Goal: Information Seeking & Learning: Learn about a topic

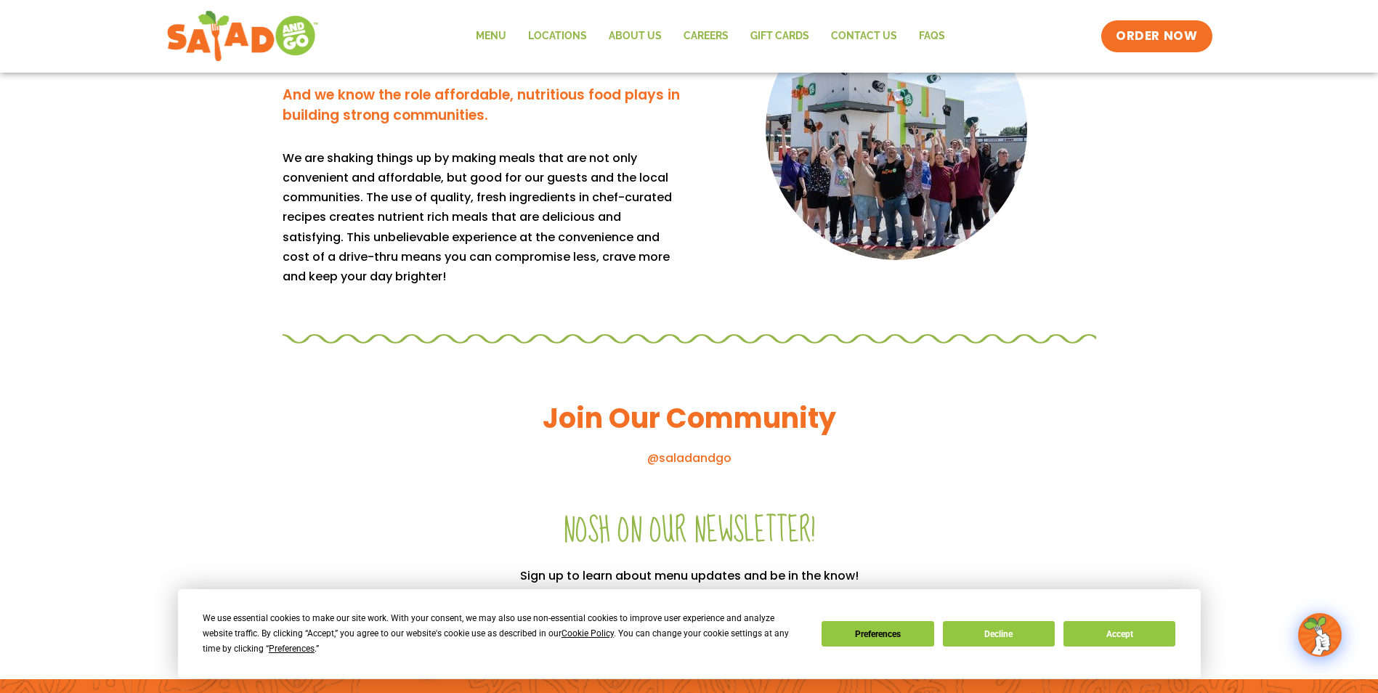
scroll to position [1018, 0]
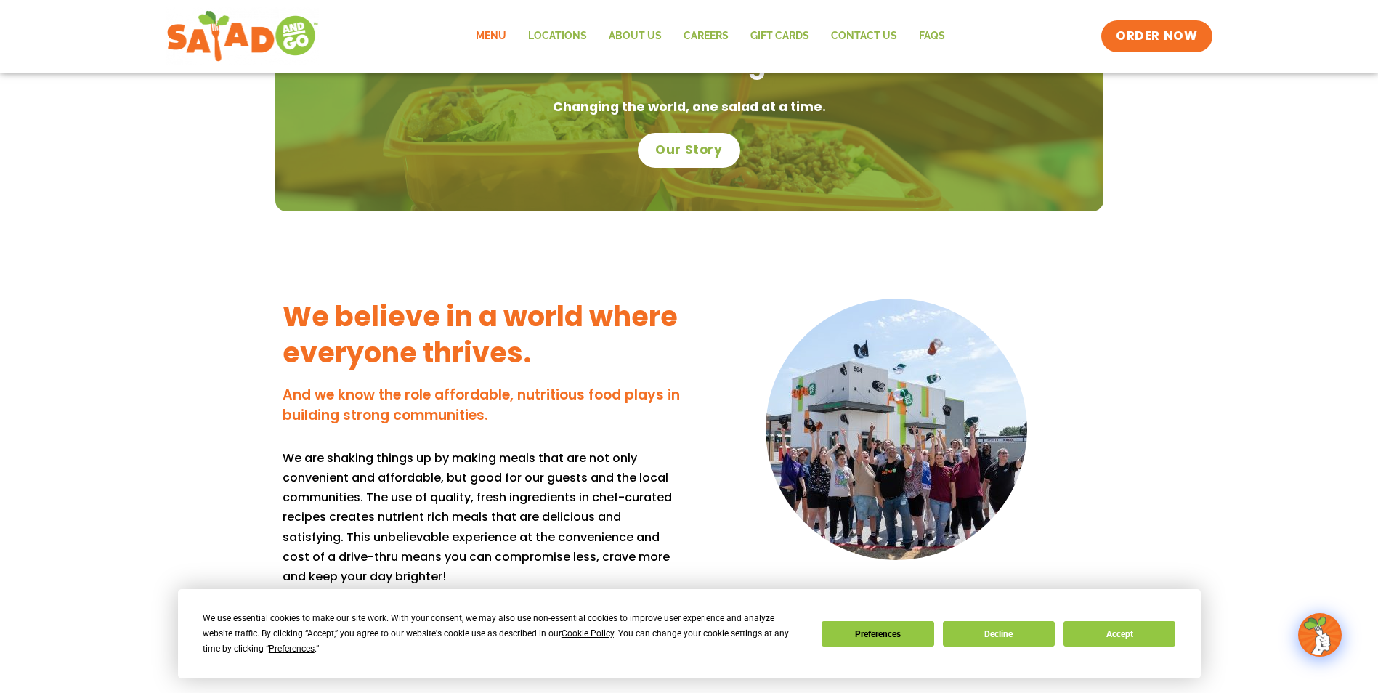
click at [484, 36] on link "Menu" at bounding box center [491, 36] width 52 height 33
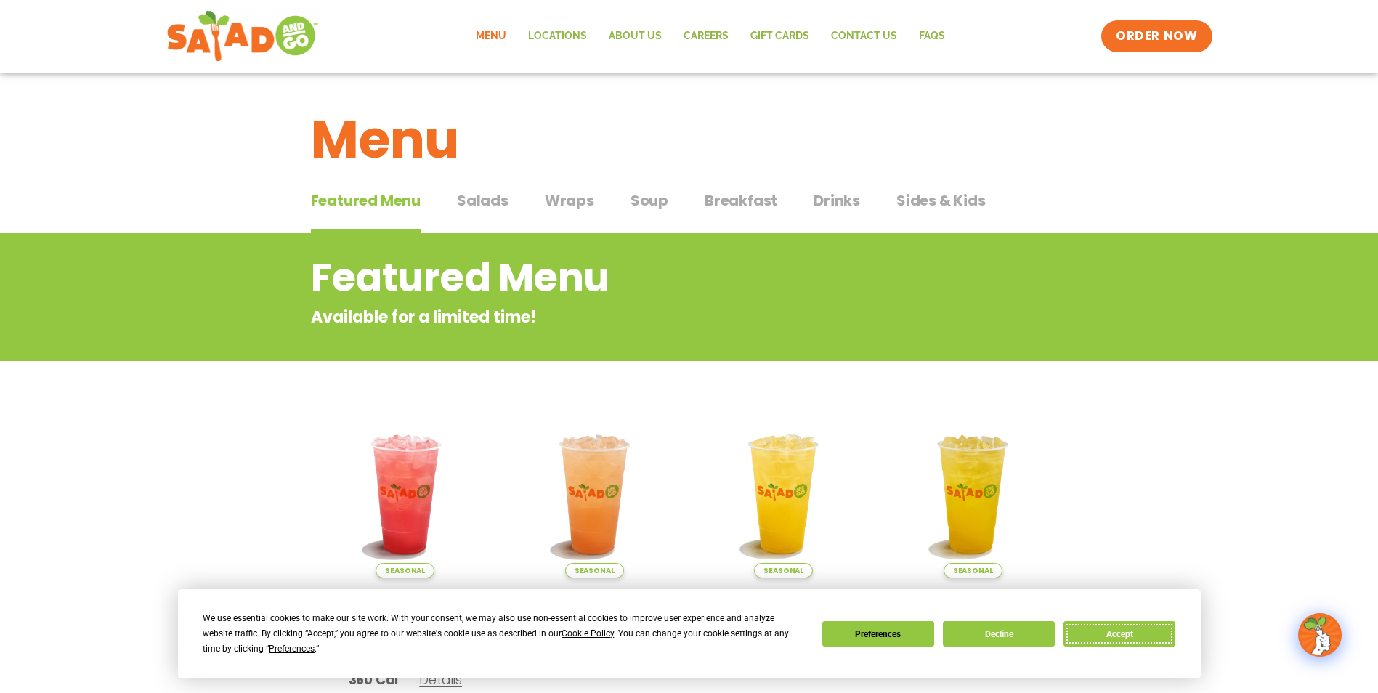
click at [1109, 631] on button "Accept" at bounding box center [1119, 633] width 112 height 25
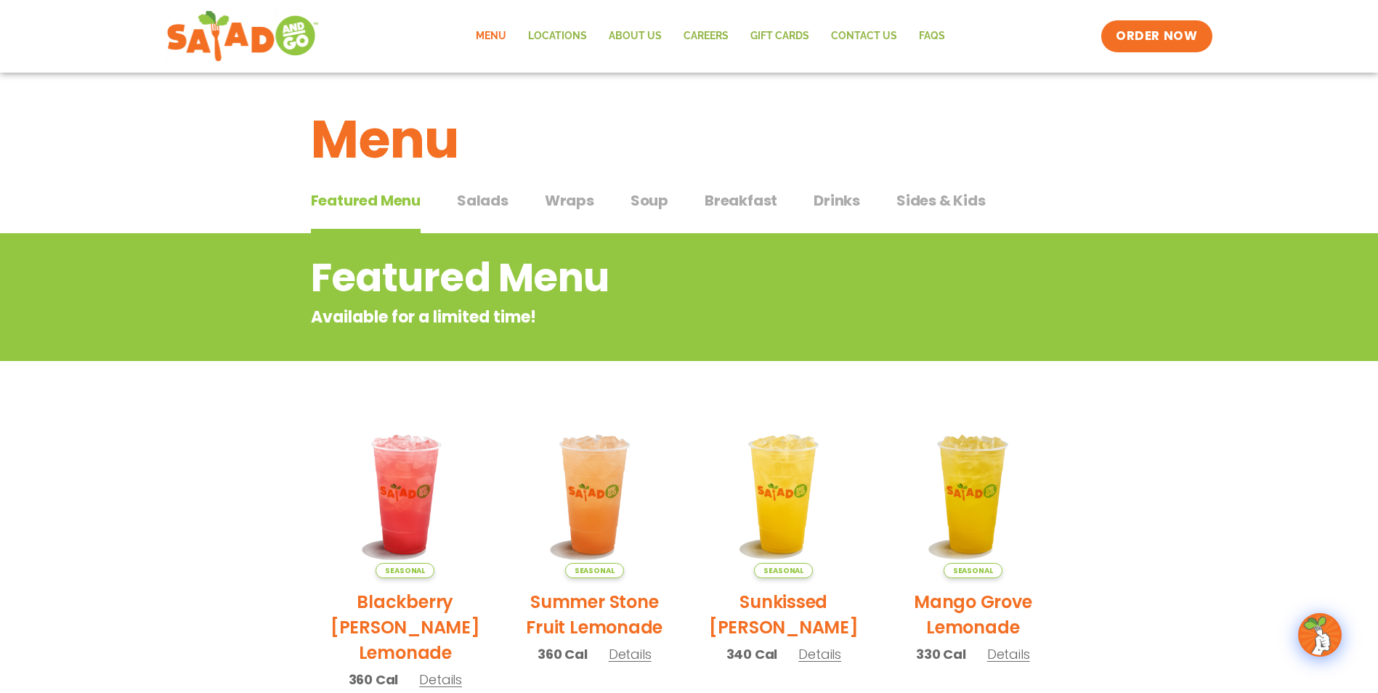
click at [487, 196] on span "Salads" at bounding box center [483, 201] width 52 height 22
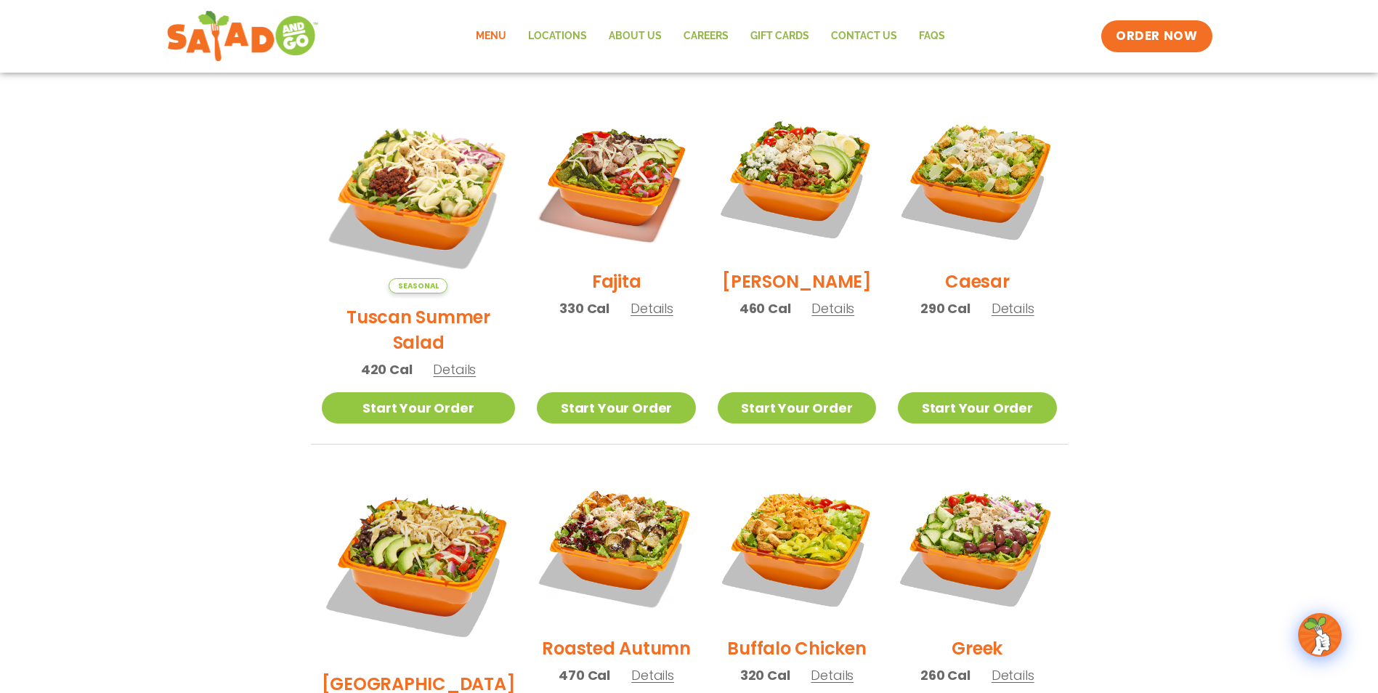
scroll to position [405, 0]
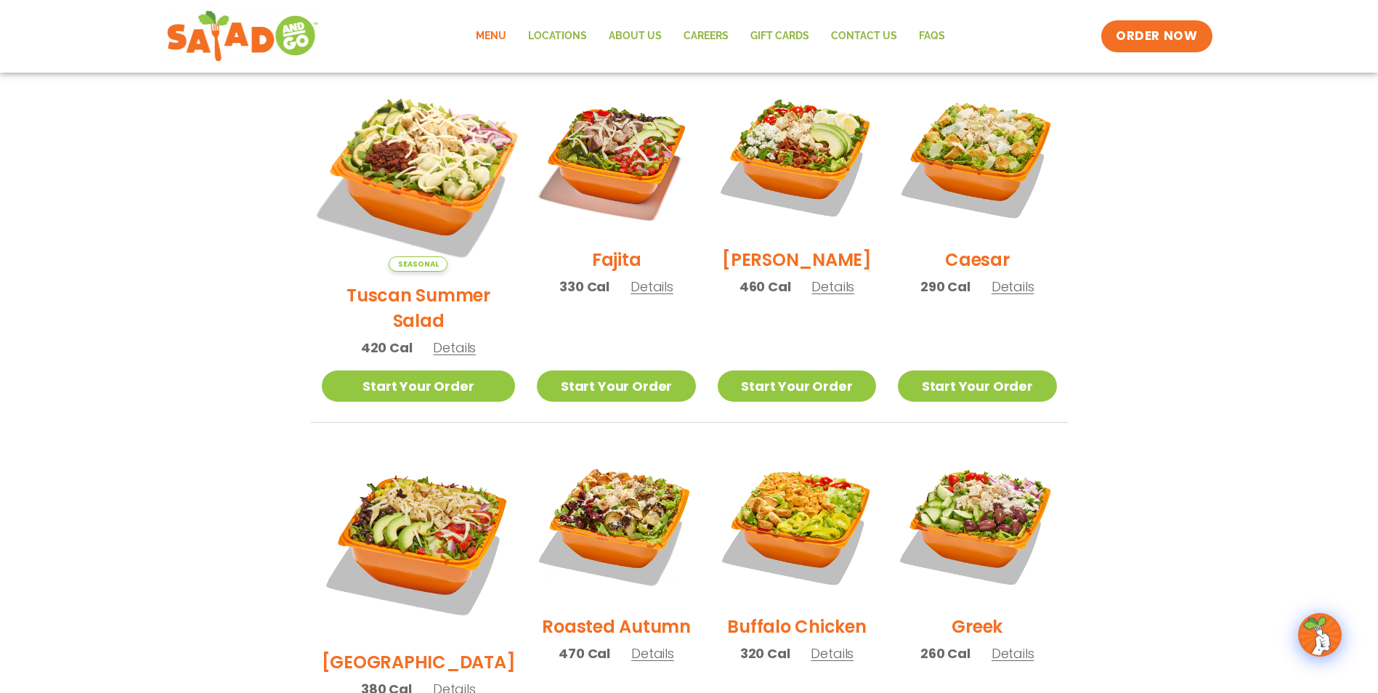
click at [442, 179] on img at bounding box center [417, 174] width 227 height 227
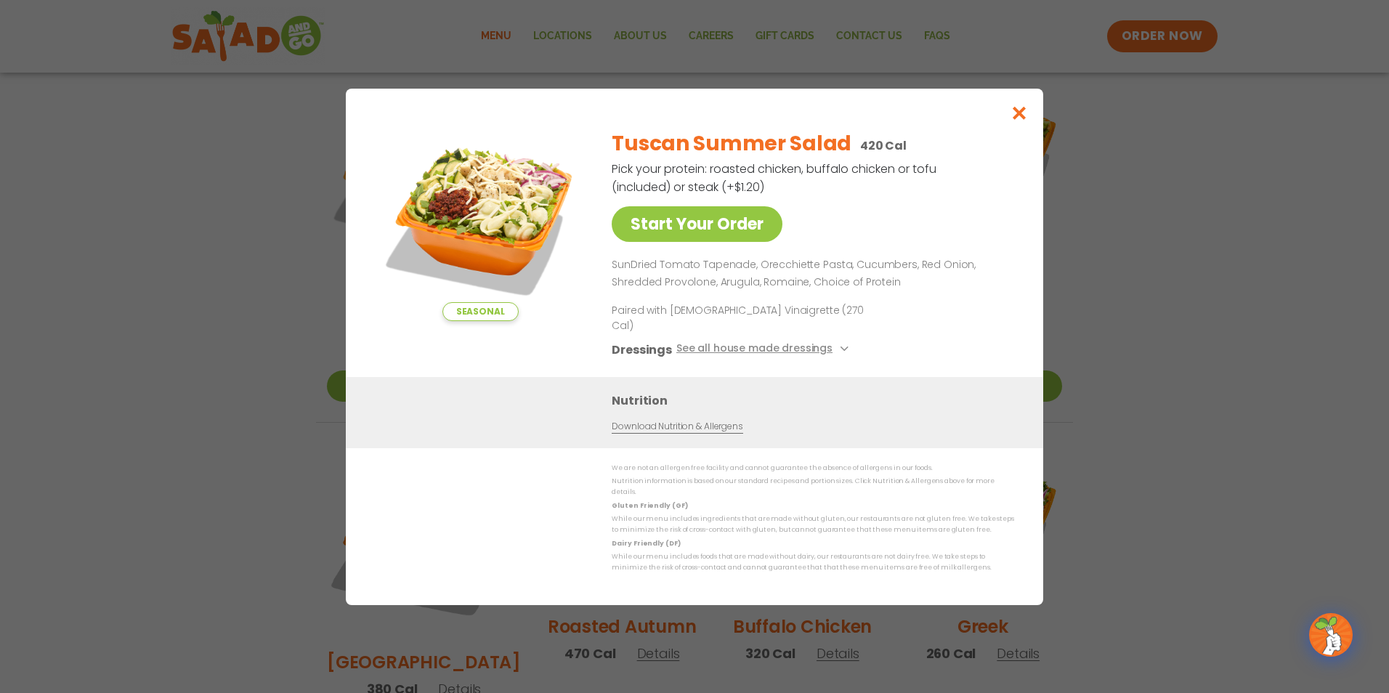
click at [482, 228] on img at bounding box center [479, 219] width 203 height 203
click at [451, 236] on img at bounding box center [479, 219] width 203 height 203
click at [451, 235] on img at bounding box center [479, 219] width 203 height 203
click at [1017, 121] on icon "Close modal" at bounding box center [1019, 112] width 18 height 15
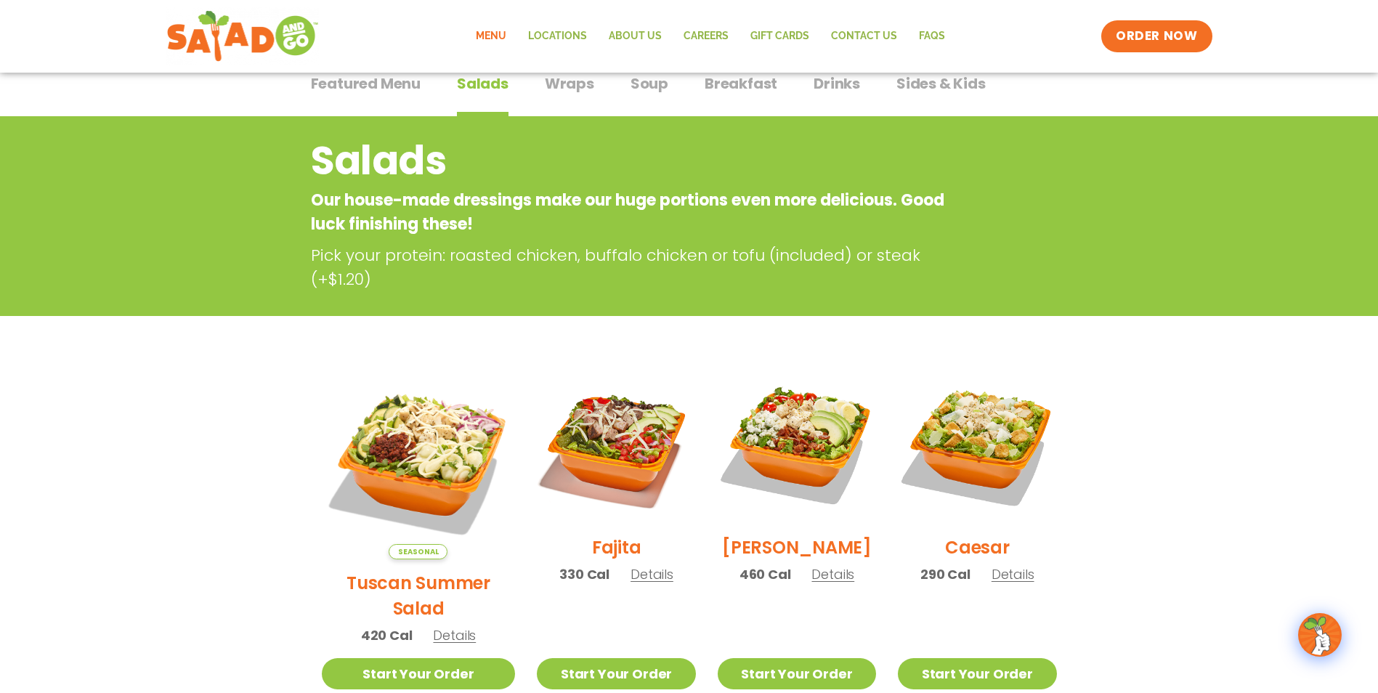
scroll to position [114, 0]
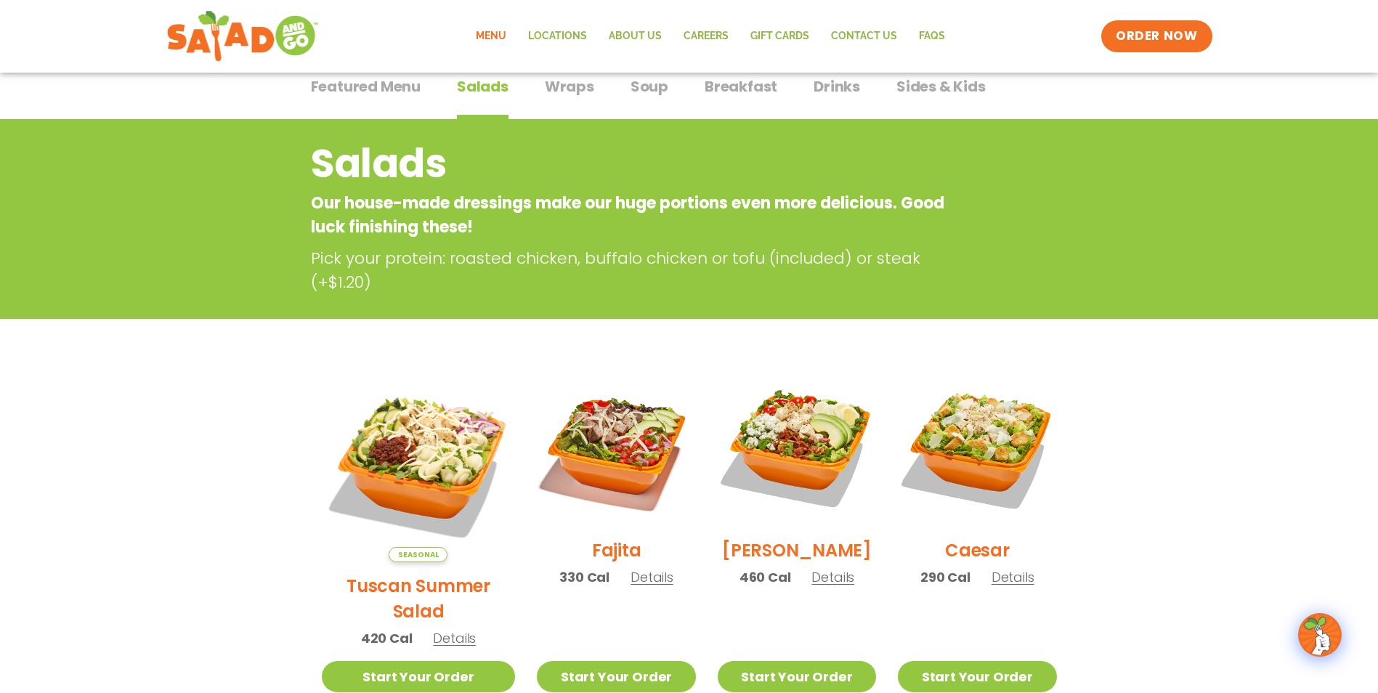
click at [549, 93] on span "Wraps" at bounding box center [569, 87] width 49 height 22
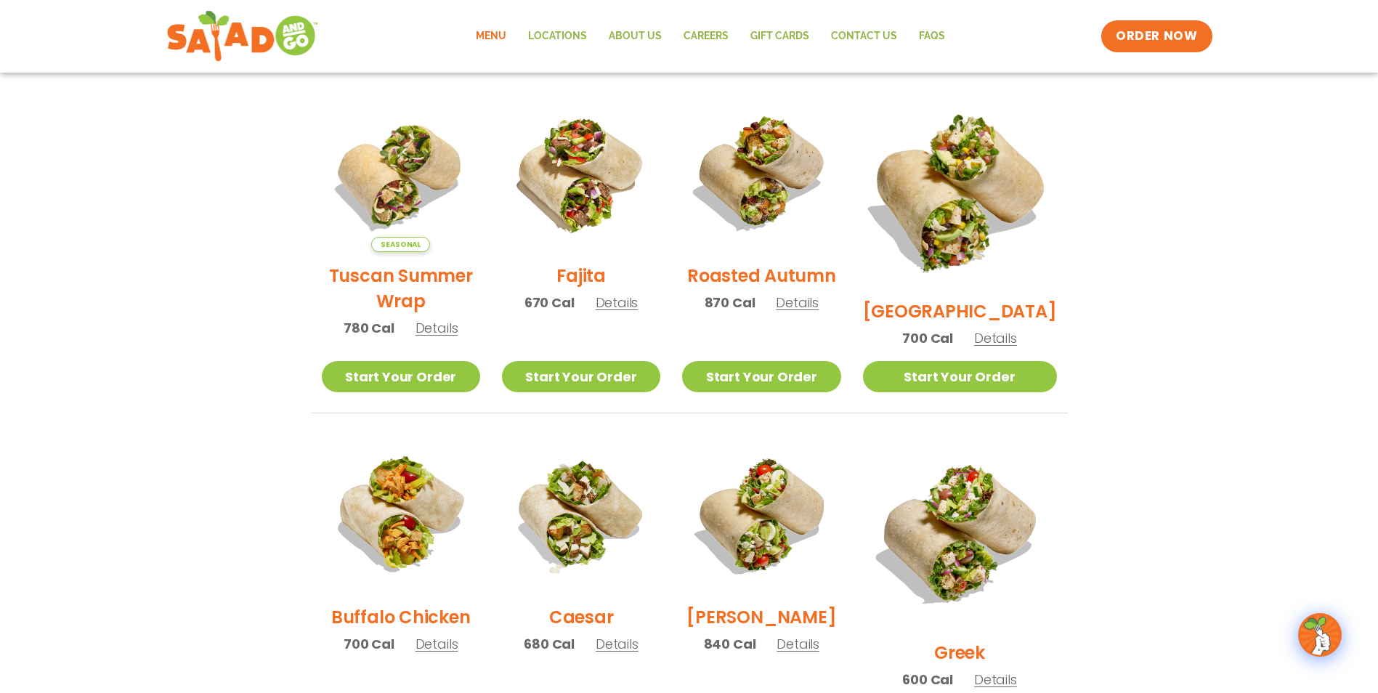
scroll to position [332, 0]
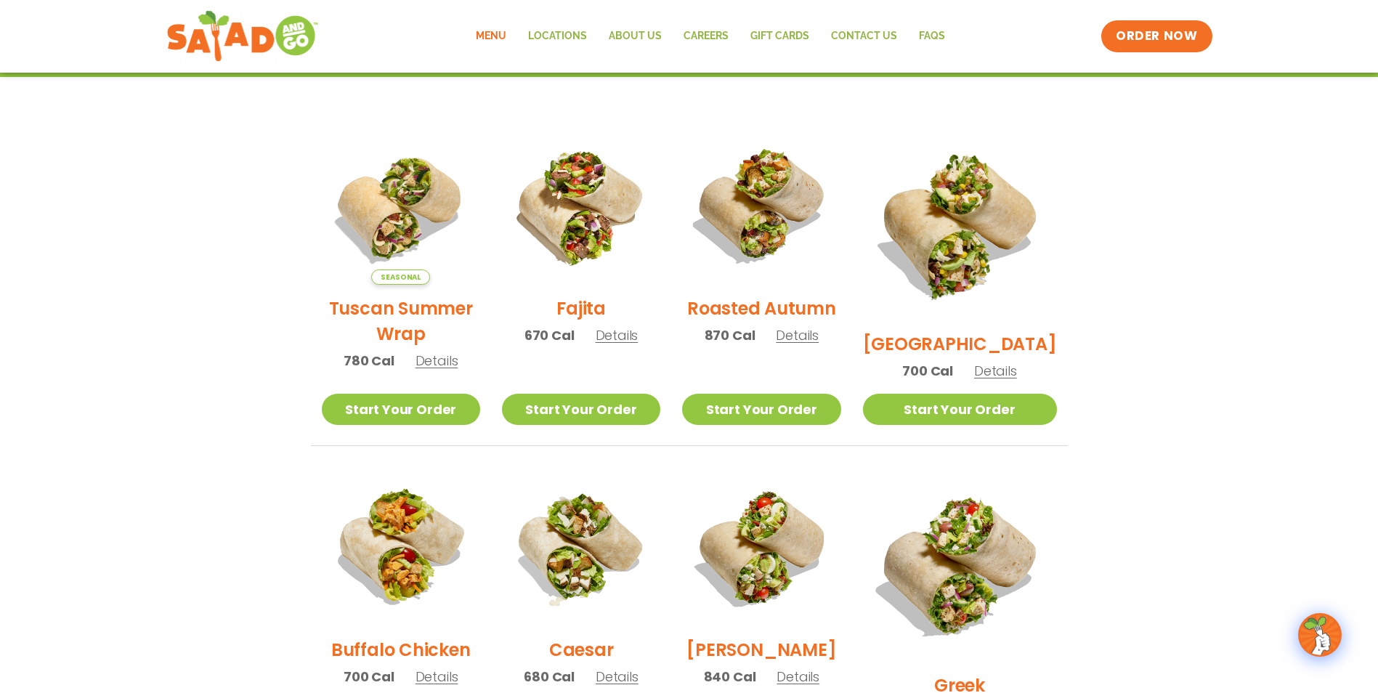
click at [994, 362] on span "Details" at bounding box center [995, 371] width 43 height 18
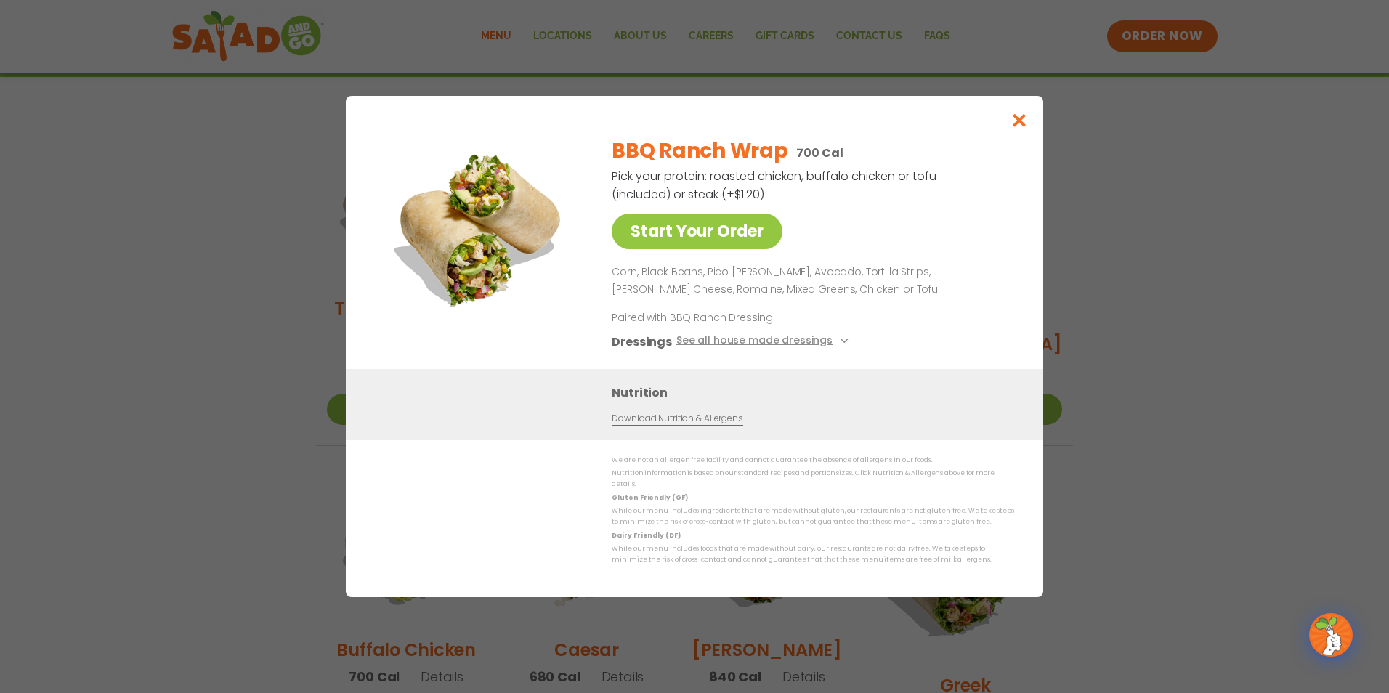
click at [698, 425] on link "Download Nutrition & Allergens" at bounding box center [677, 419] width 131 height 14
click at [1026, 118] on icon "Close modal" at bounding box center [1019, 120] width 18 height 15
